Goal: Task Accomplishment & Management: Manage account settings

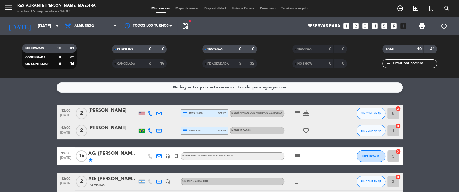
scroll to position [69, 0]
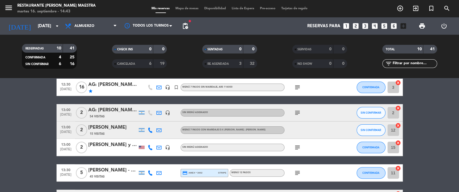
click at [178, 8] on span "Mapa de mesas" at bounding box center [186, 8] width 29 height 3
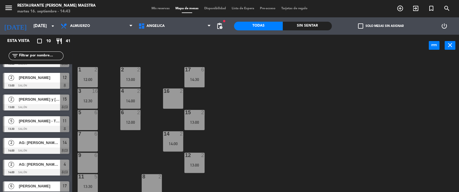
scroll to position [89, 0]
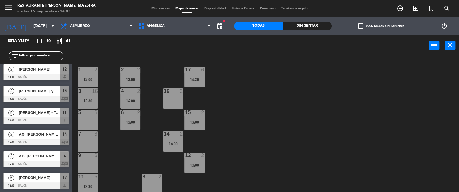
click at [163, 7] on span "Mis reservas" at bounding box center [161, 8] width 24 height 3
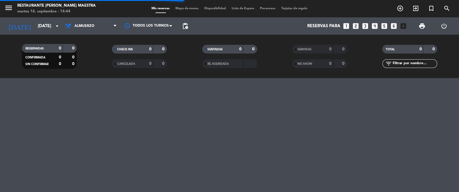
click at [187, 6] on div "menu Restaurante [PERSON_NAME] Maestra [DATE] 16. septiembre - 14:44 Mis reserv…" at bounding box center [229, 8] width 459 height 17
click at [187, 5] on div "menu Restaurante [PERSON_NAME] Maestra [DATE] 16. septiembre - 14:44 Mis reserv…" at bounding box center [229, 8] width 459 height 17
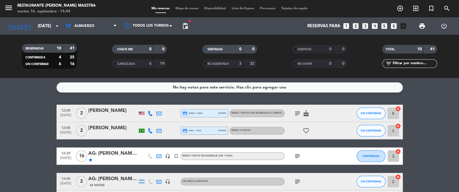
click at [183, 8] on span "Mapa de mesas" at bounding box center [186, 8] width 29 height 3
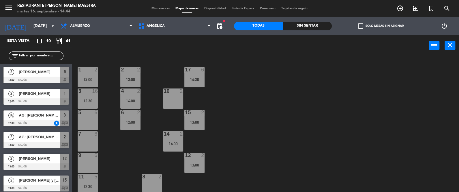
drag, startPoint x: 25, startPoint y: 70, endPoint x: 22, endPoint y: 77, distance: 7.4
click at [23, 75] on div "2 [PERSON_NAME] 12:00 Salón 6" at bounding box center [36, 75] width 72 height 22
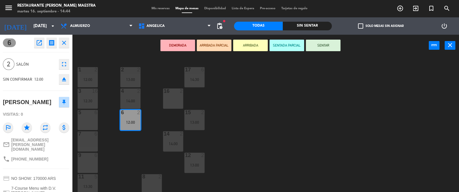
click at [326, 42] on button "SENTAR" at bounding box center [323, 46] width 35 height 12
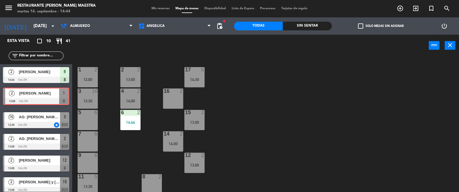
click at [39, 93] on div "2 [PERSON_NAME] 12:00 Salón 1 2 [PERSON_NAME] 12:00 Salón 1" at bounding box center [36, 97] width 72 height 23
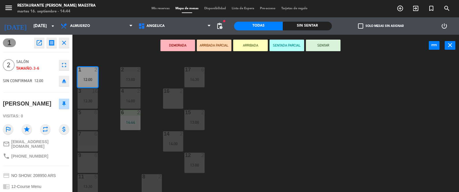
click at [328, 40] on button "SENTAR" at bounding box center [323, 46] width 35 height 12
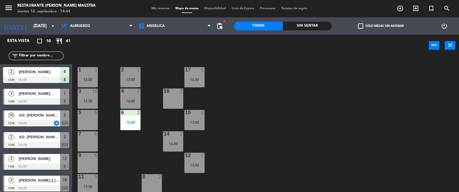
click at [29, 118] on div "16 AG: [PERSON_NAME] x16 / [PERSON_NAME] HOLIDAY 12:30 Salón star 3 chat" at bounding box center [36, 118] width 72 height 22
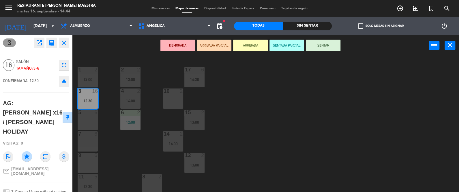
click at [321, 42] on button "SENTAR" at bounding box center [323, 46] width 35 height 12
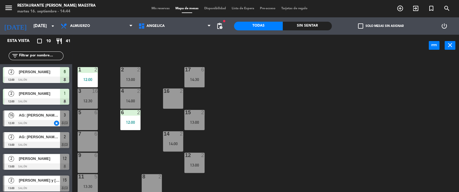
click at [32, 139] on div "2 AG: [PERSON_NAME] X 2 / DISTINTOS 13:00 Salón 2 chat" at bounding box center [36, 140] width 72 height 22
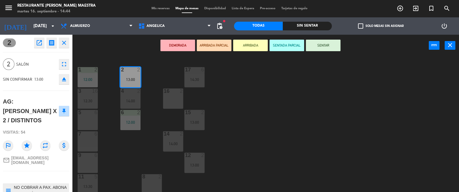
drag, startPoint x: 330, startPoint y: 42, endPoint x: 326, endPoint y: 45, distance: 4.5
click at [330, 42] on button "SENTAR" at bounding box center [323, 46] width 35 height 12
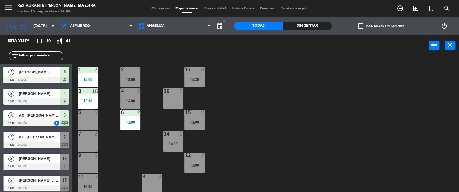
scroll to position [29, 0]
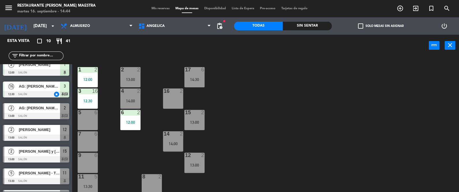
click at [37, 110] on div "2 AG: [PERSON_NAME] X 2 / DISTINTOS 13:00 Salón 2 chat" at bounding box center [36, 111] width 72 height 22
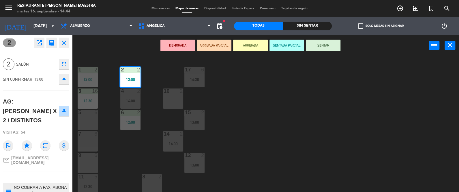
click at [326, 42] on button "SENTAR" at bounding box center [323, 46] width 35 height 12
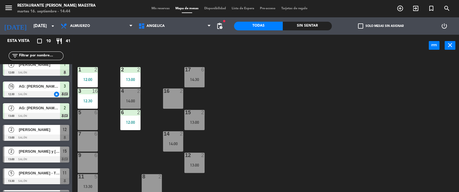
click at [45, 131] on div "2 [PERSON_NAME] 13:00 Salón 12" at bounding box center [36, 133] width 72 height 22
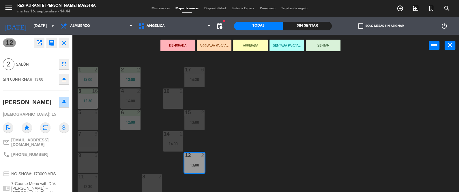
click at [331, 42] on button "SENTAR" at bounding box center [323, 46] width 35 height 12
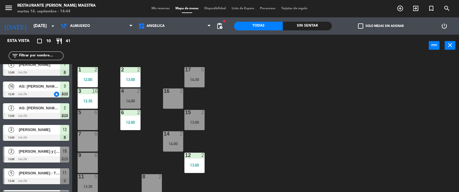
click at [39, 146] on div "[PERSON_NAME] y [PERSON_NAME]" at bounding box center [39, 151] width 42 height 10
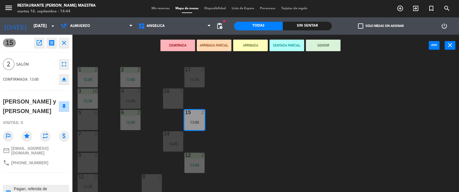
drag, startPoint x: 325, startPoint y: 43, endPoint x: 188, endPoint y: 77, distance: 141.3
click at [325, 44] on button "SENTAR" at bounding box center [323, 46] width 35 height 12
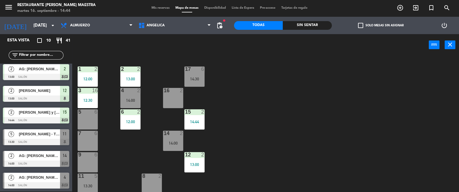
scroll to position [72, 0]
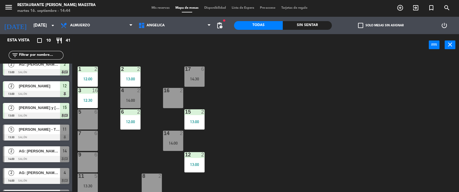
click at [44, 128] on div "5 [PERSON_NAME] - THE VINES 13:30 Salón 11" at bounding box center [36, 132] width 72 height 22
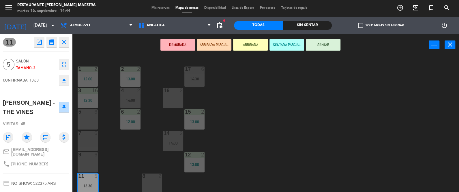
click at [334, 46] on button "SENTAR" at bounding box center [323, 45] width 35 height 12
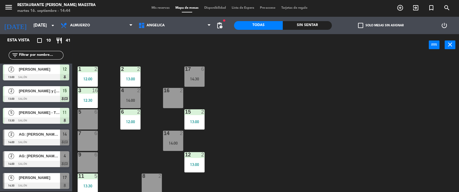
scroll to position [89, 0]
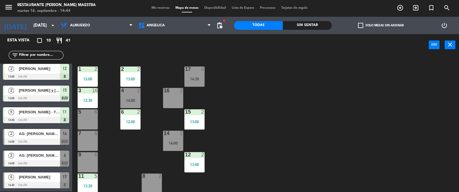
click at [47, 137] on div "2 AG: [PERSON_NAME] X2/ AYMARA 14:00 Salón 14 chat" at bounding box center [36, 137] width 72 height 22
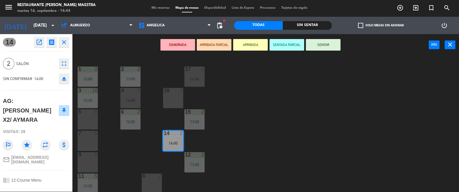
click at [328, 46] on button "SENTAR" at bounding box center [323, 45] width 35 height 12
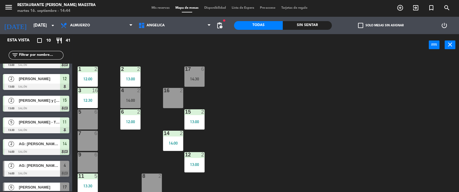
scroll to position [85, 0]
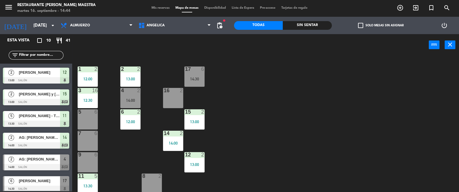
click at [36, 162] on div "2 AG: [PERSON_NAME] x2 / [PERSON_NAME] WINE CAMP 14:00 Salón 4 chat" at bounding box center [36, 162] width 72 height 22
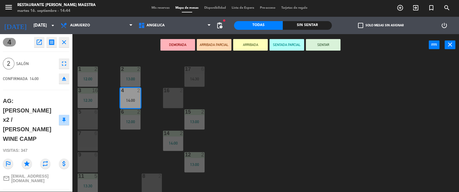
click at [321, 42] on button "SENTAR" at bounding box center [323, 45] width 35 height 12
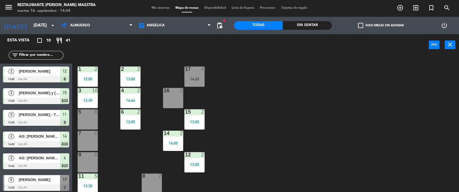
scroll to position [89, 0]
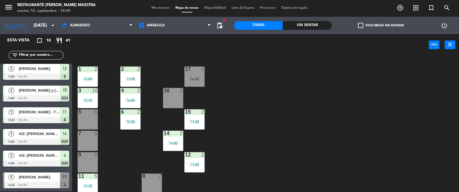
click at [37, 174] on div "[DATE][PERSON_NAME] 14:30 Salón 17" at bounding box center [36, 180] width 72 height 22
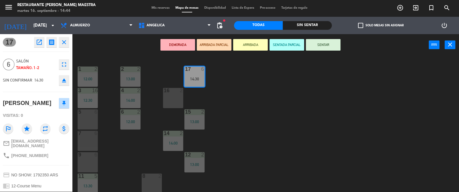
drag, startPoint x: 333, startPoint y: 41, endPoint x: 324, endPoint y: 43, distance: 9.1
click at [332, 42] on button "SENTAR" at bounding box center [323, 45] width 35 height 12
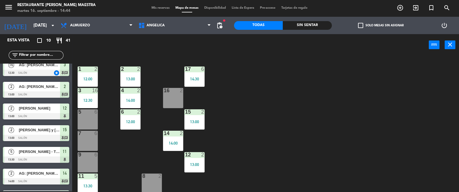
scroll to position [46, 0]
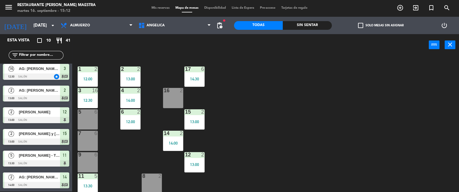
click at [162, 3] on div "menu Restaurante [PERSON_NAME] Maestra [DATE] 16. septiembre - 15:12 Mis reserv…" at bounding box center [229, 7] width 459 height 17
click at [160, 5] on div "Mis reservas Mapa de mesas Disponibilidad Lista de Espera Pre-acceso Tarjetas d…" at bounding box center [230, 7] width 162 height 5
click at [159, 6] on span "Mis reservas" at bounding box center [161, 7] width 24 height 3
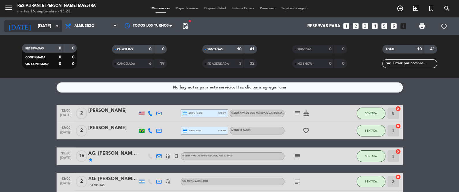
click at [36, 28] on input "[DATE]" at bounding box center [62, 26] width 55 height 11
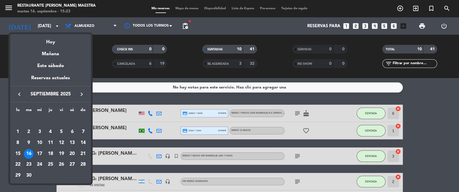
click at [31, 163] on div "23" at bounding box center [29, 164] width 10 height 10
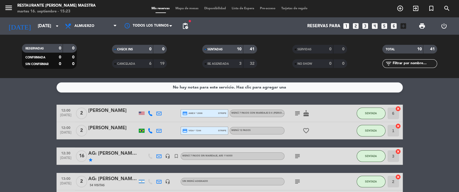
type input "[DATE]"
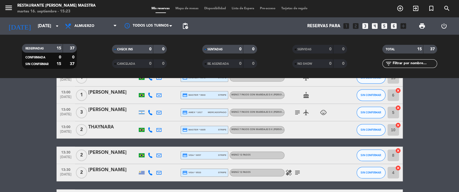
scroll to position [173, 0]
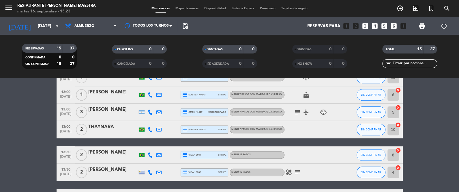
click at [141, 172] on div at bounding box center [142, 172] width 6 height 4
